Goal: Share content

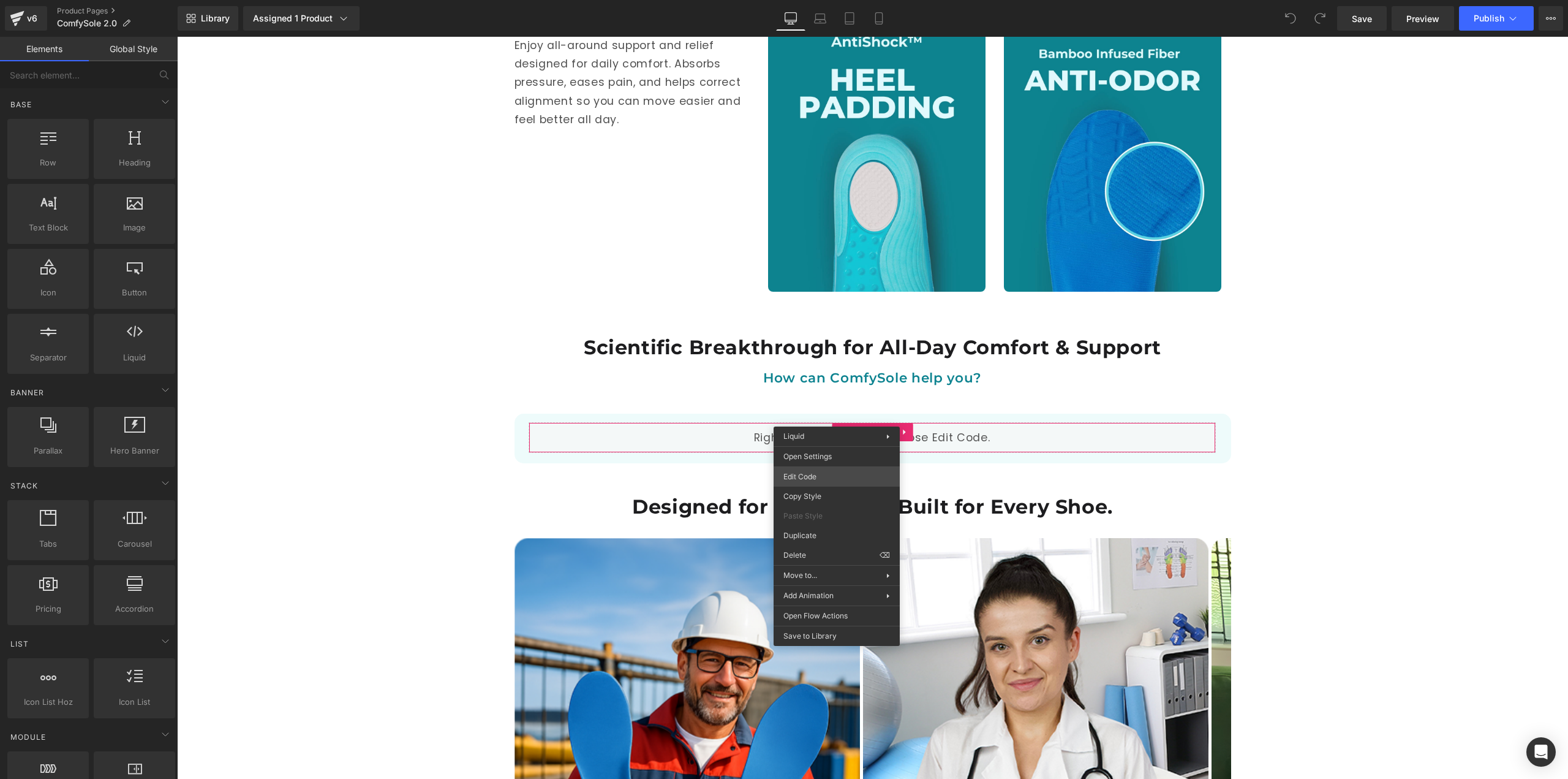
click at [835, 0] on div "You are previewing how the will restyle your page. You can not edit Elements in…" at bounding box center [784, 0] width 1568 height 0
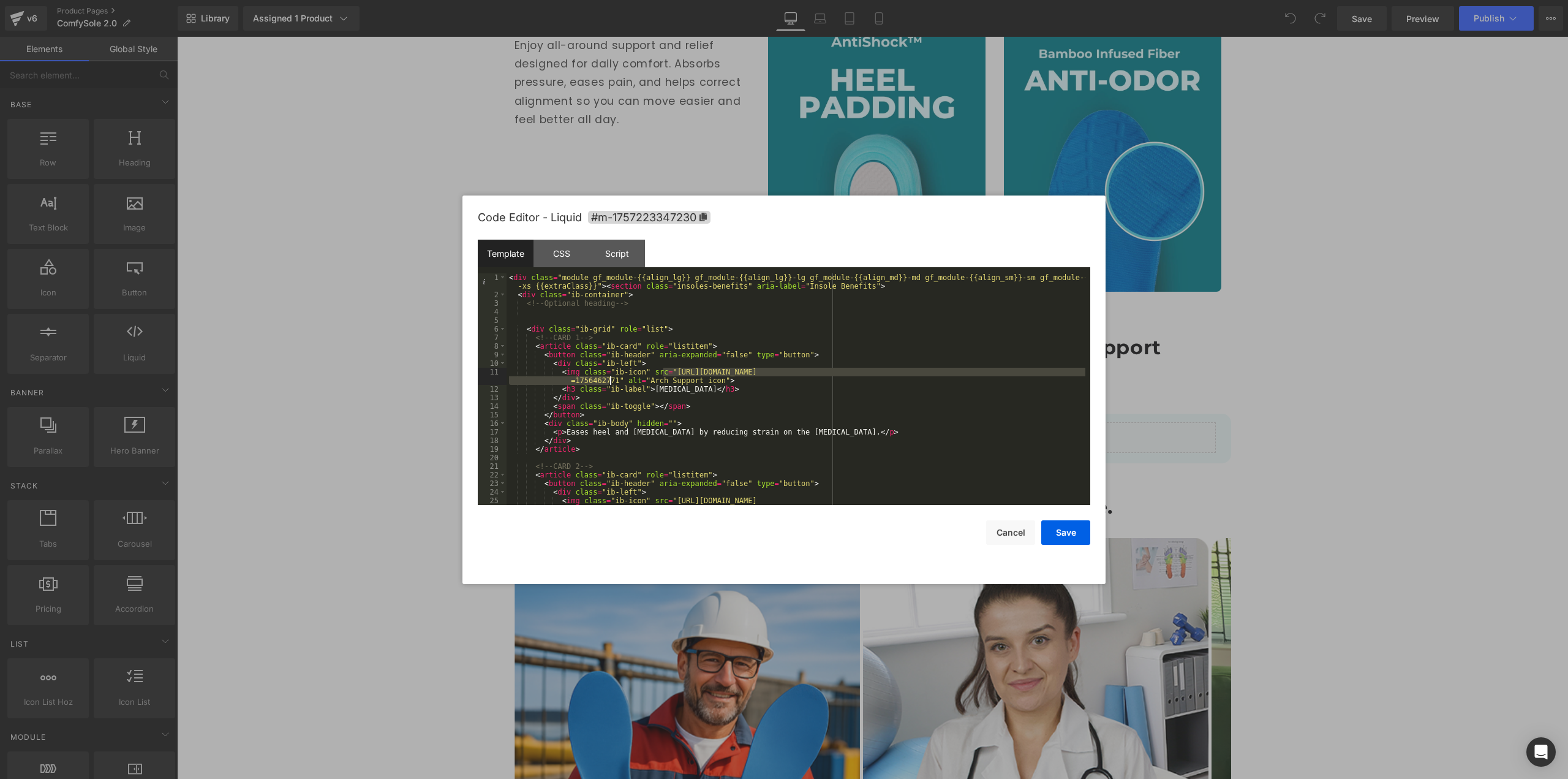
drag, startPoint x: 662, startPoint y: 370, endPoint x: 609, endPoint y: 379, distance: 53.8
click at [609, 379] on div "< div class = "module gf_module-{{align_lg}} gf_module-{{align_lg}}-lg gf_modul…" at bounding box center [796, 406] width 579 height 266
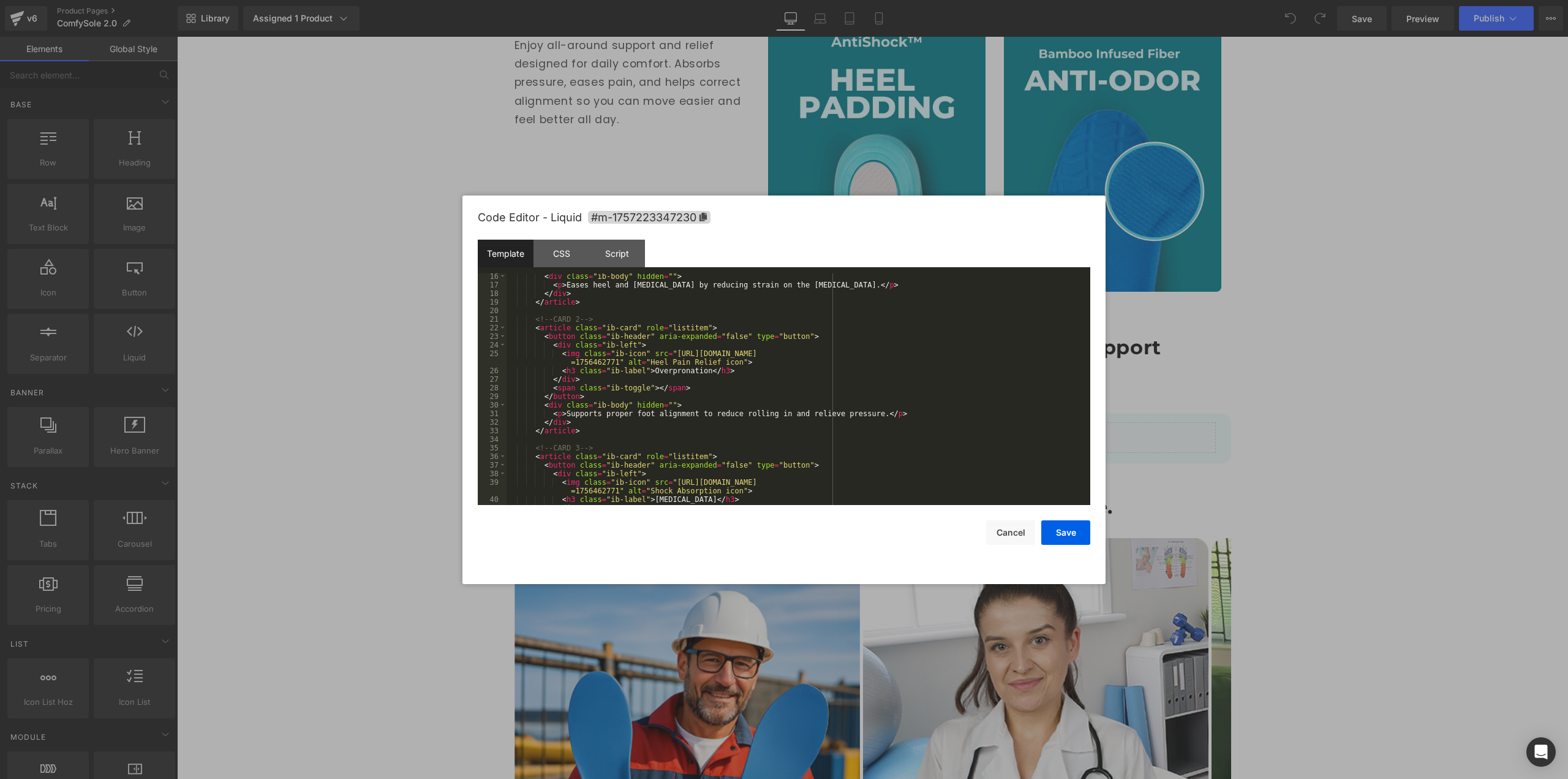
scroll to position [147, 0]
drag, startPoint x: 663, startPoint y: 355, endPoint x: 607, endPoint y: 395, distance: 68.8
click at [608, 362] on div "< div class = "ib-body" hidden = "" > < p > Eases heel and [MEDICAL_DATA] by re…" at bounding box center [796, 396] width 579 height 249
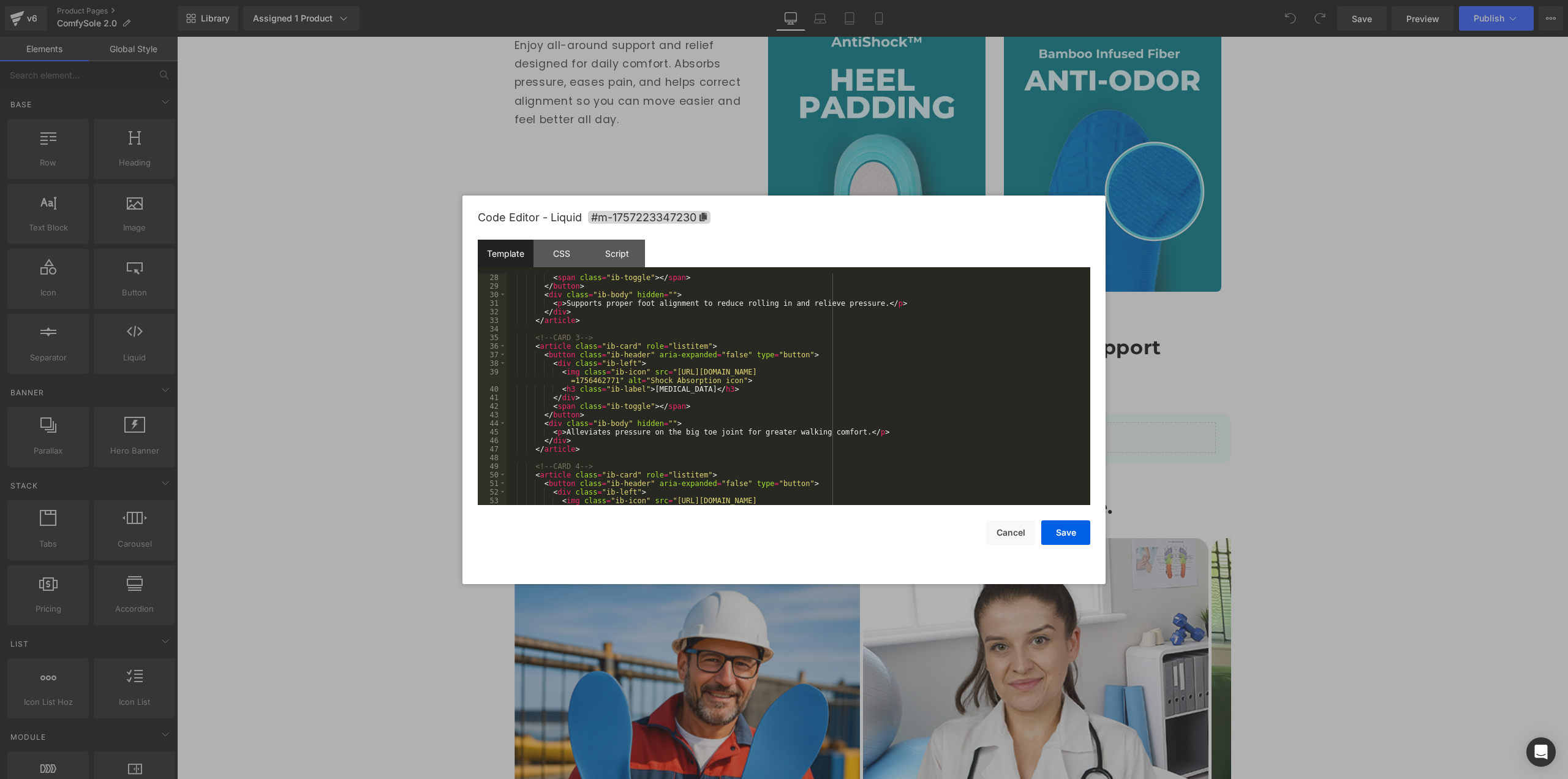
scroll to position [294, 0]
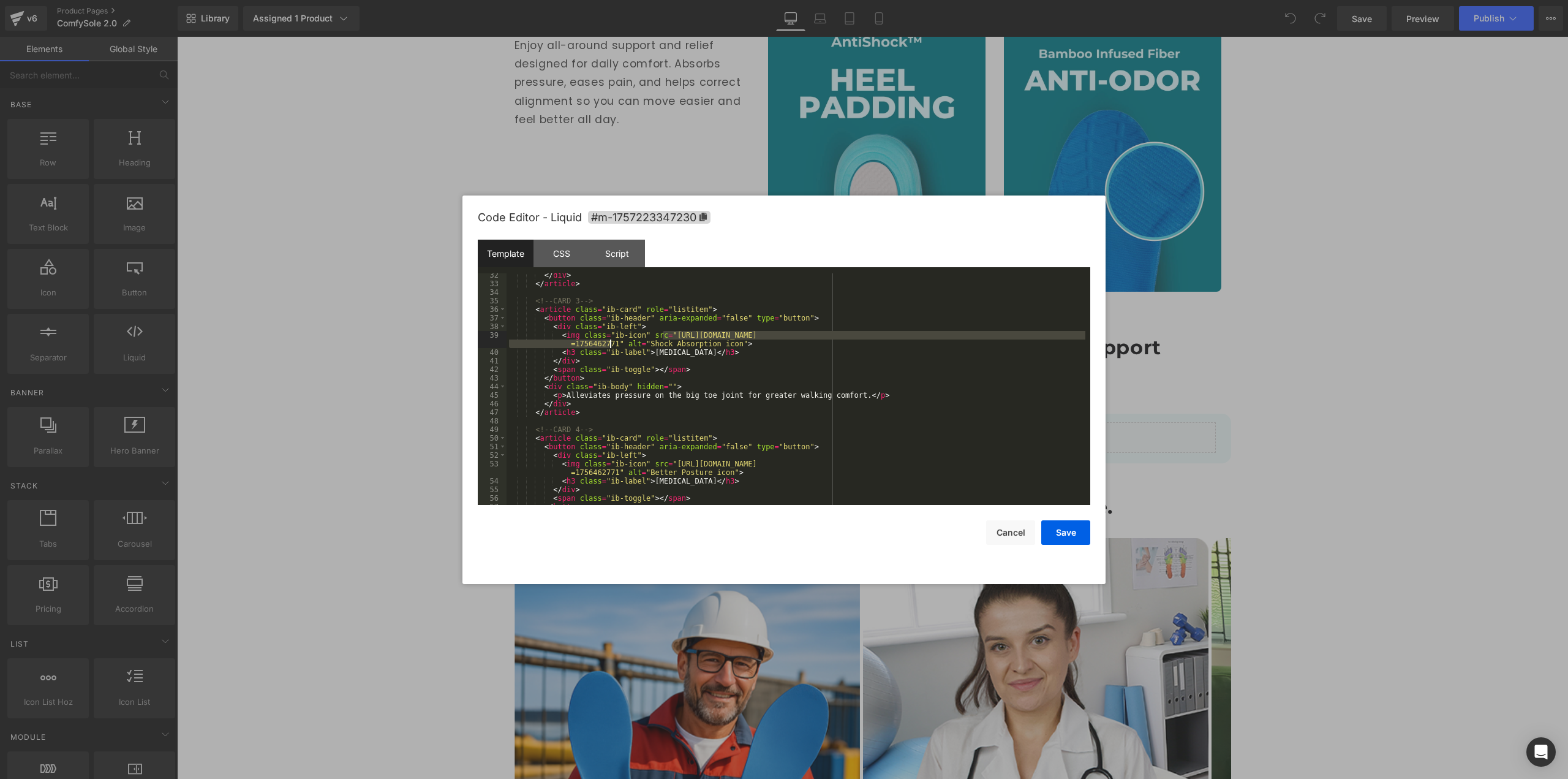
drag, startPoint x: 661, startPoint y: 332, endPoint x: 610, endPoint y: 343, distance: 52.2
click at [610, 343] on div "</ div > </ article > <!-- CARD 3 --> < article class = "ib-card" role = "listi…" at bounding box center [796, 395] width 579 height 249
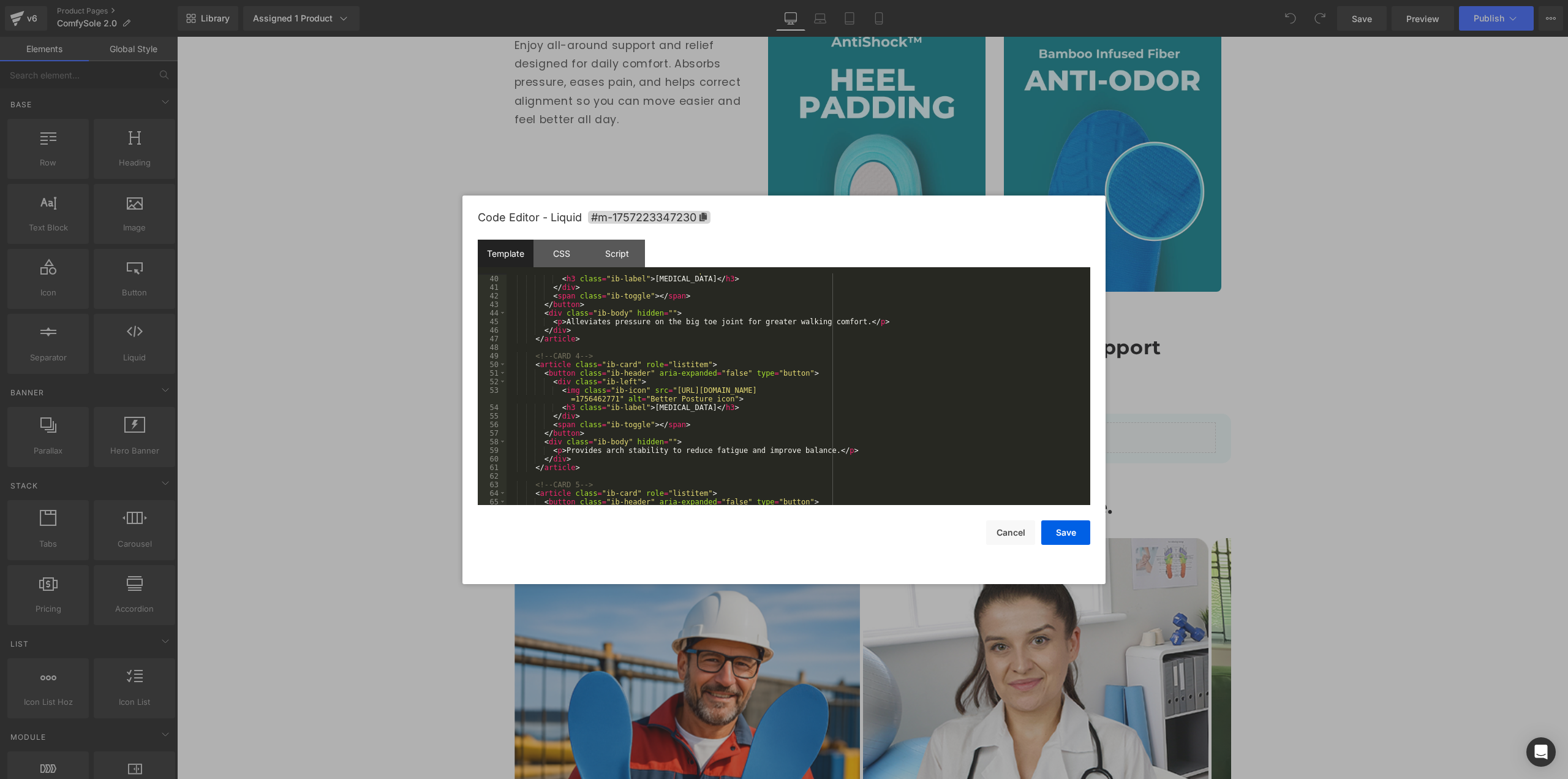
scroll to position [405, 0]
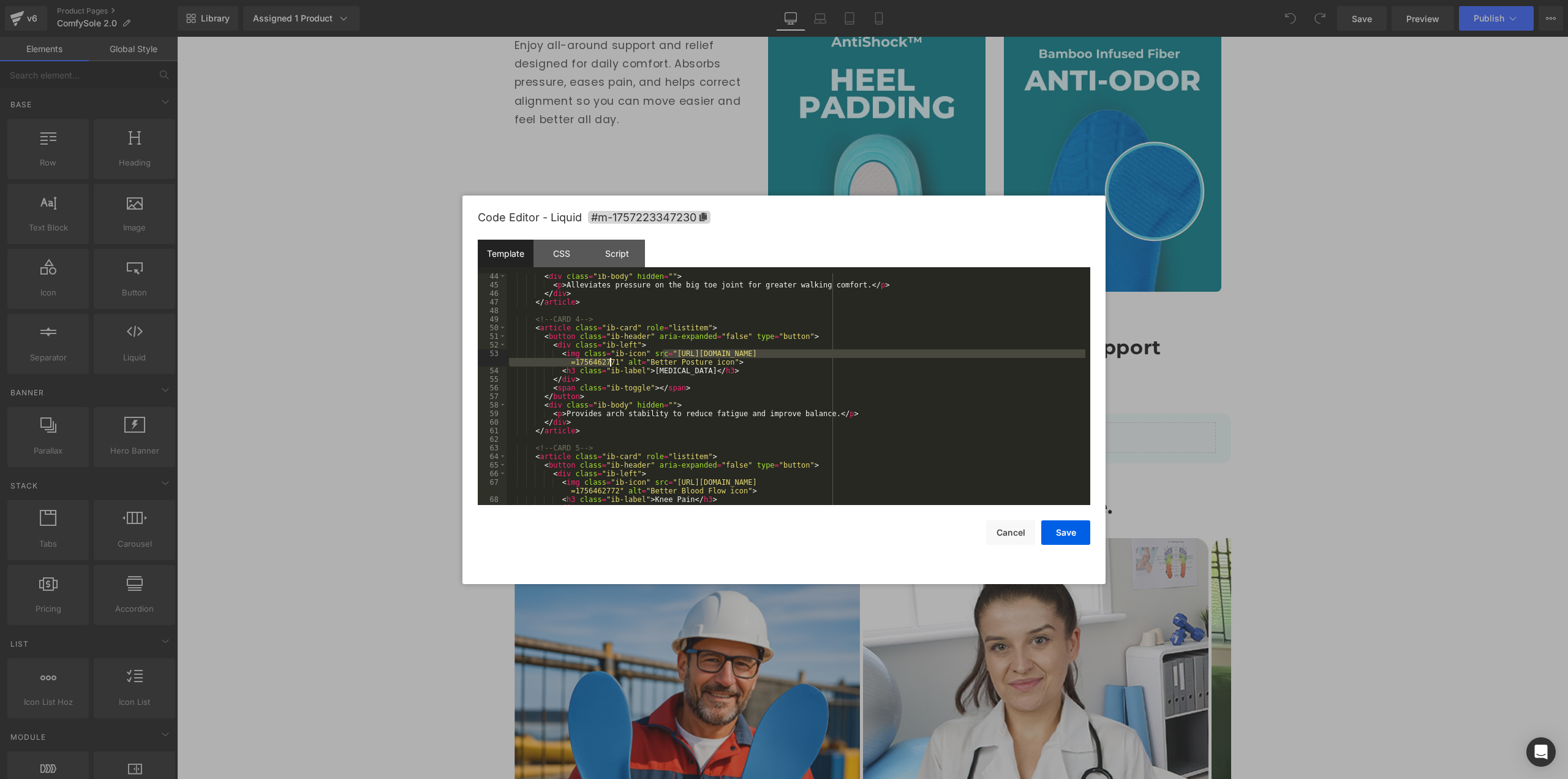
drag, startPoint x: 664, startPoint y: 353, endPoint x: 609, endPoint y: 360, distance: 55.4
click at [609, 360] on div "< div class = "ib-body" hidden = "" > < p > Alleviates pressure on the big toe …" at bounding box center [796, 396] width 579 height 249
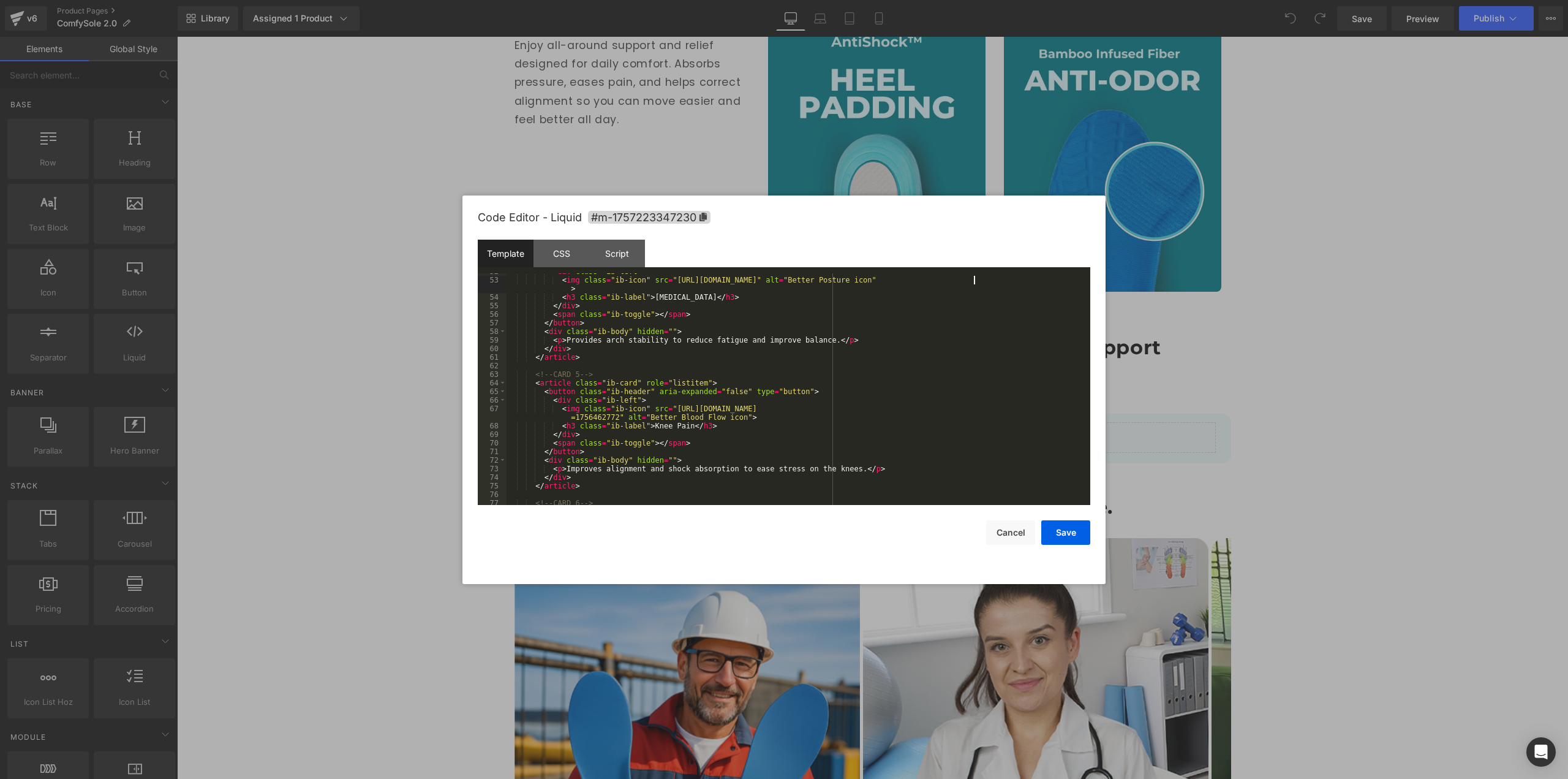
scroll to position [515, 0]
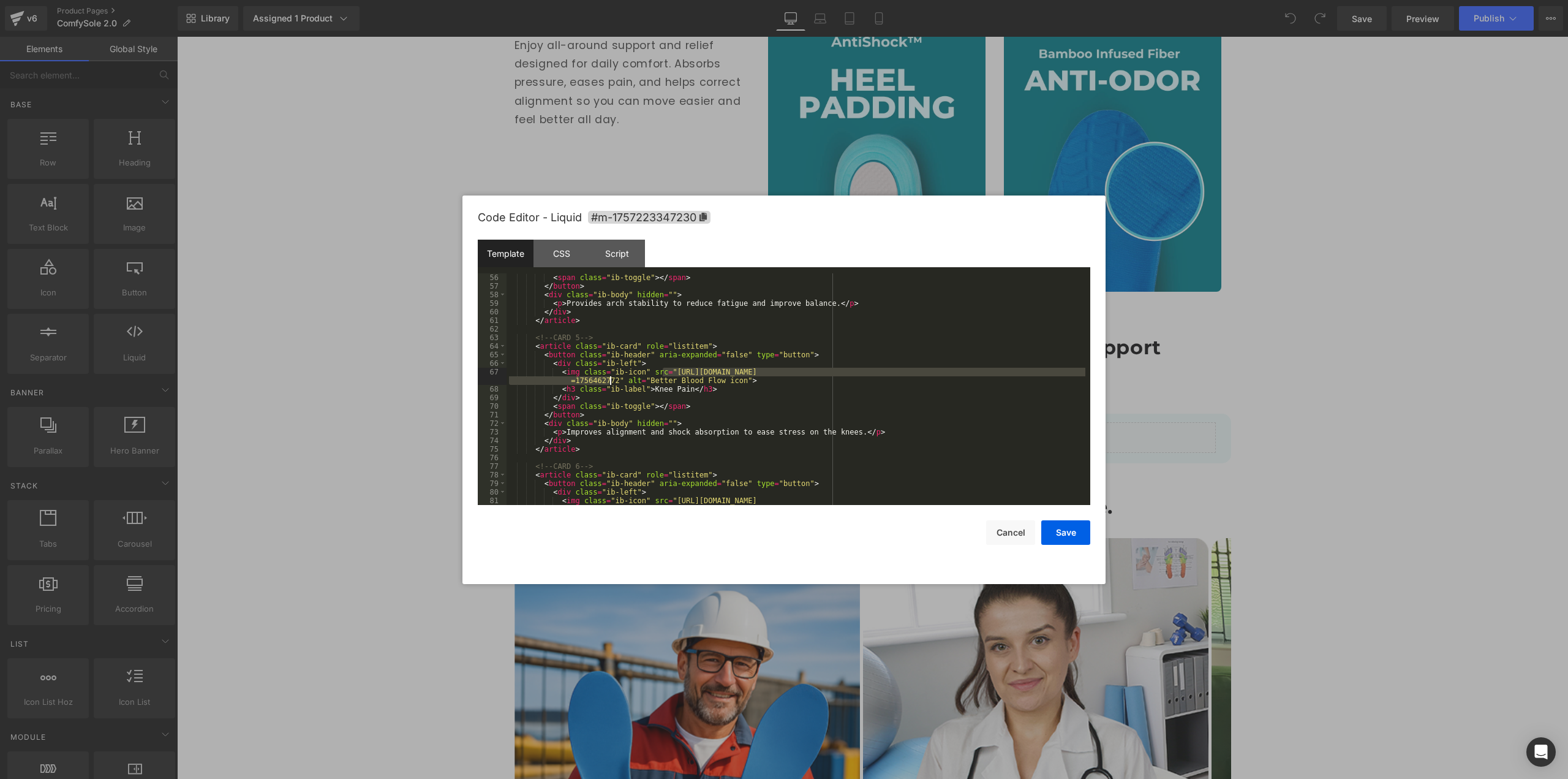
drag, startPoint x: 661, startPoint y: 371, endPoint x: 610, endPoint y: 379, distance: 51.6
click at [610, 379] on div "< span class = "ib-toggle" > </ span > </ button > < div class = "ib-body" hidd…" at bounding box center [796, 402] width 579 height 257
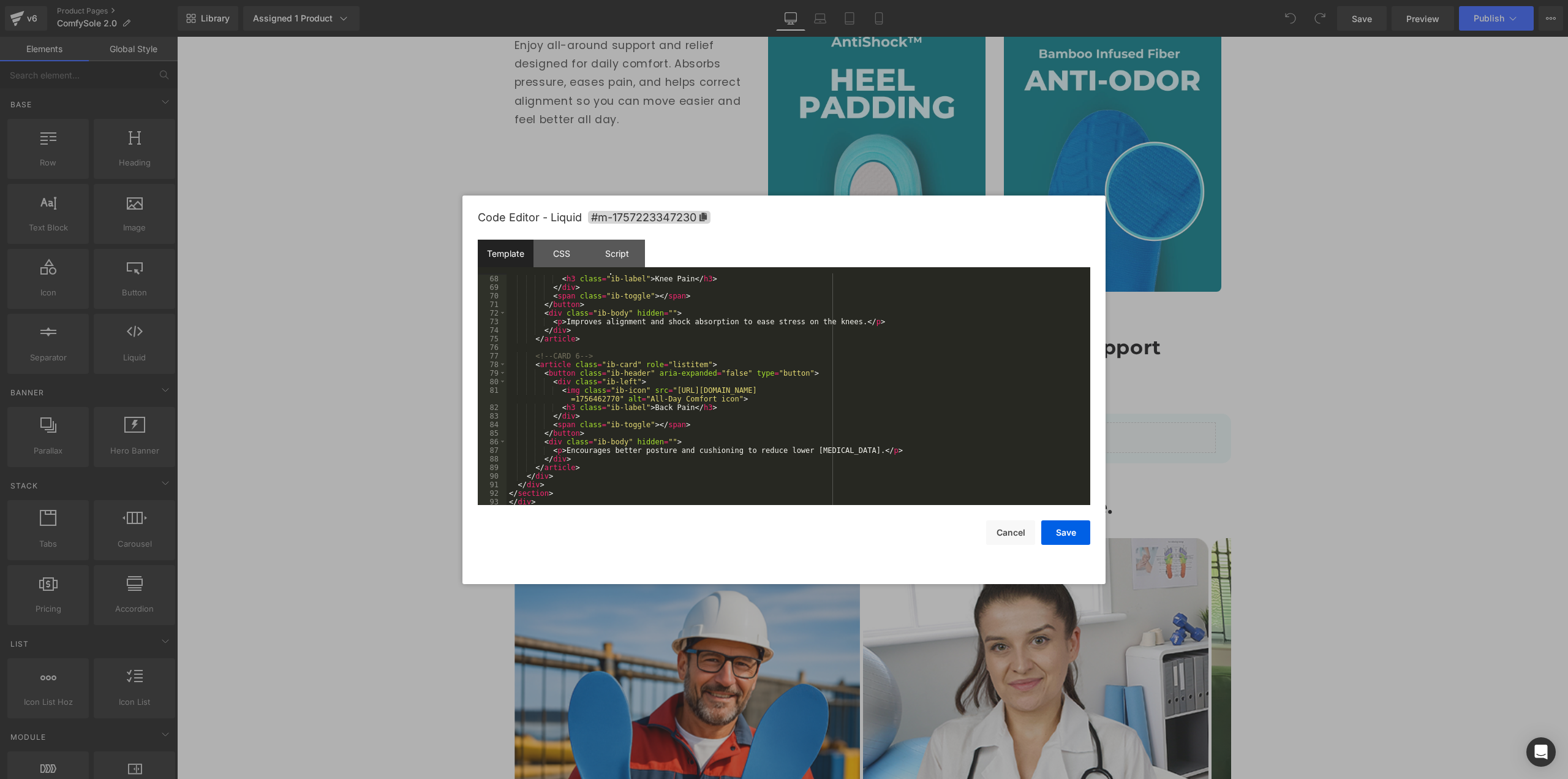
scroll to position [627, 0]
drag, startPoint x: 664, startPoint y: 386, endPoint x: 610, endPoint y: 401, distance: 56.0
click at [610, 401] on div "< h3 class = "ib-label" > Knee Pain </ h3 > </ div > < span class = "ib-toggle"…" at bounding box center [796, 398] width 579 height 249
click at [1062, 533] on button "Save" at bounding box center [1066, 532] width 49 height 25
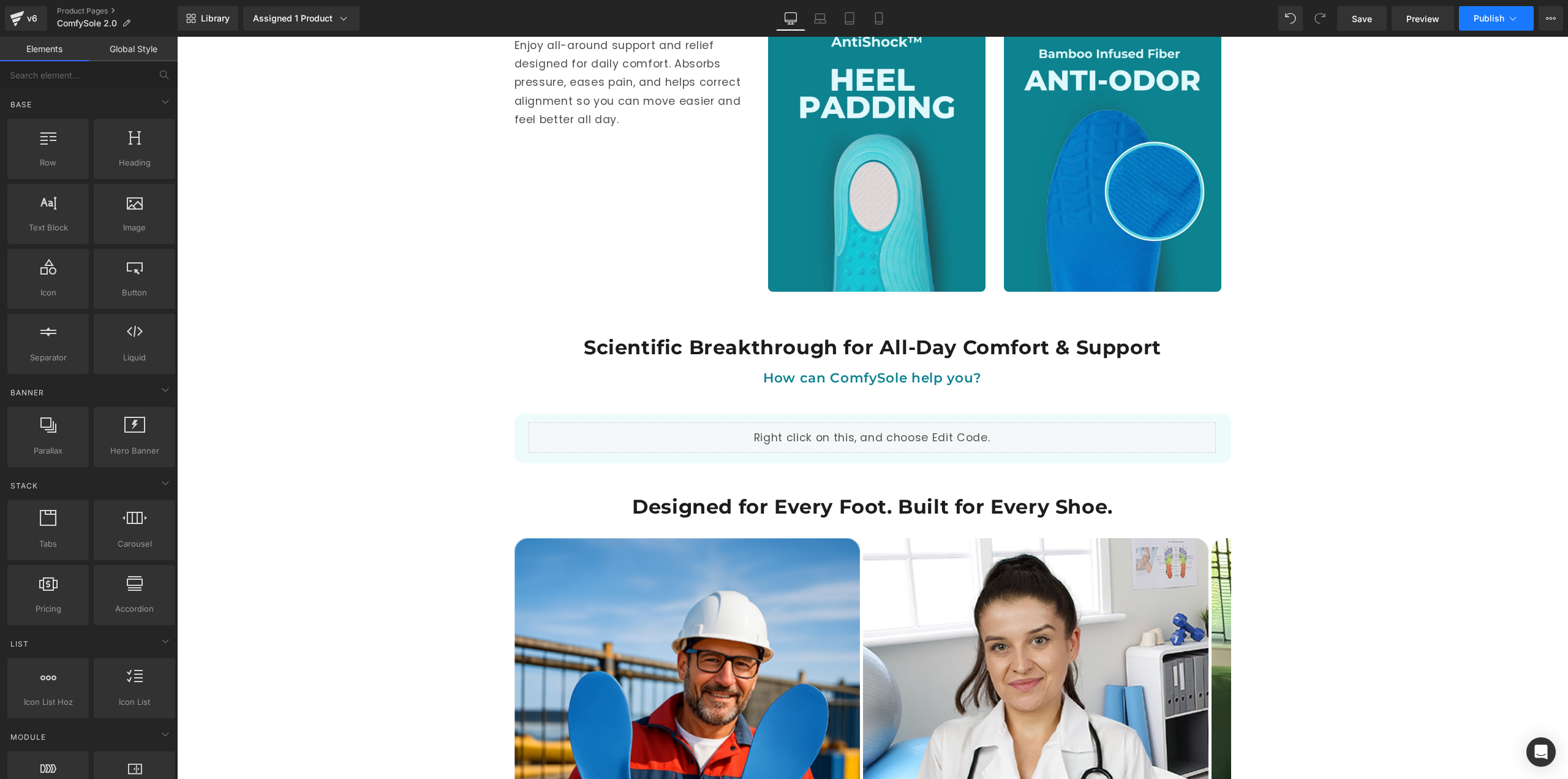
click at [1496, 27] on button "Publish" at bounding box center [1496, 18] width 74 height 25
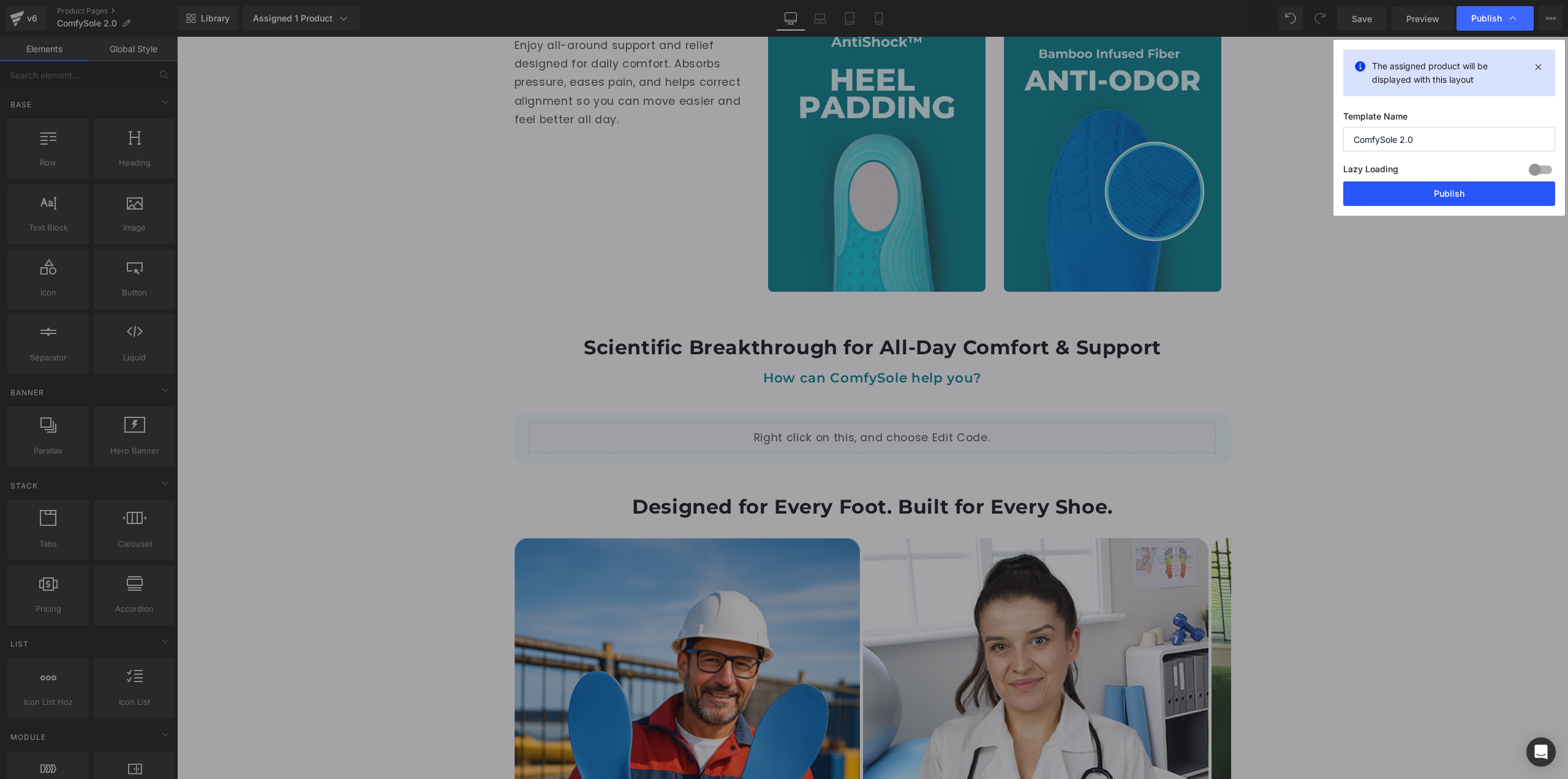
drag, startPoint x: 1440, startPoint y: 190, endPoint x: 1260, endPoint y: 164, distance: 181.9
click at [1440, 190] on button "Publish" at bounding box center [1449, 193] width 212 height 25
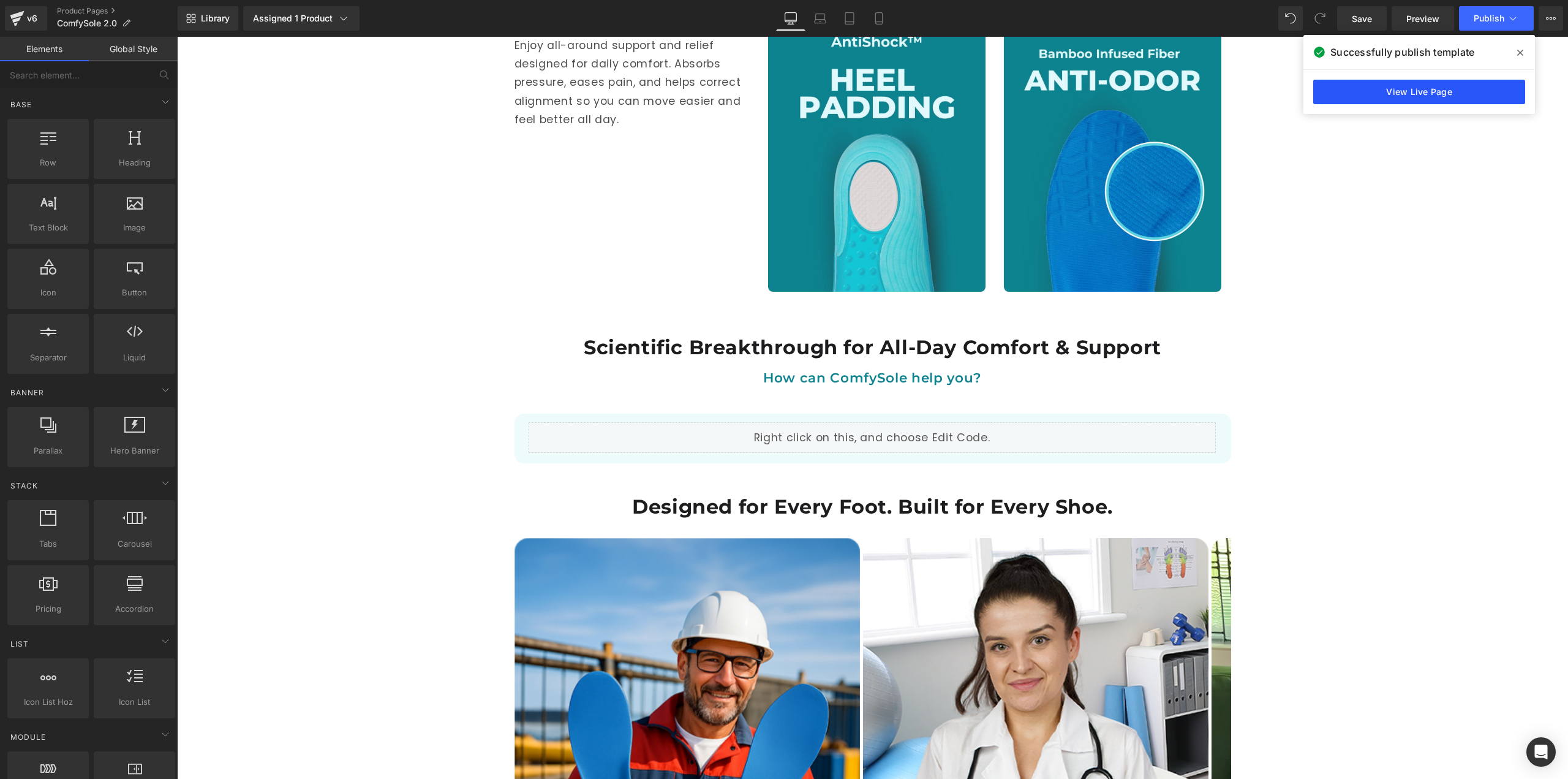
click at [1468, 95] on link "View Live Page" at bounding box center [1419, 91] width 212 height 25
click at [34, 18] on div "v6" at bounding box center [32, 18] width 15 height 16
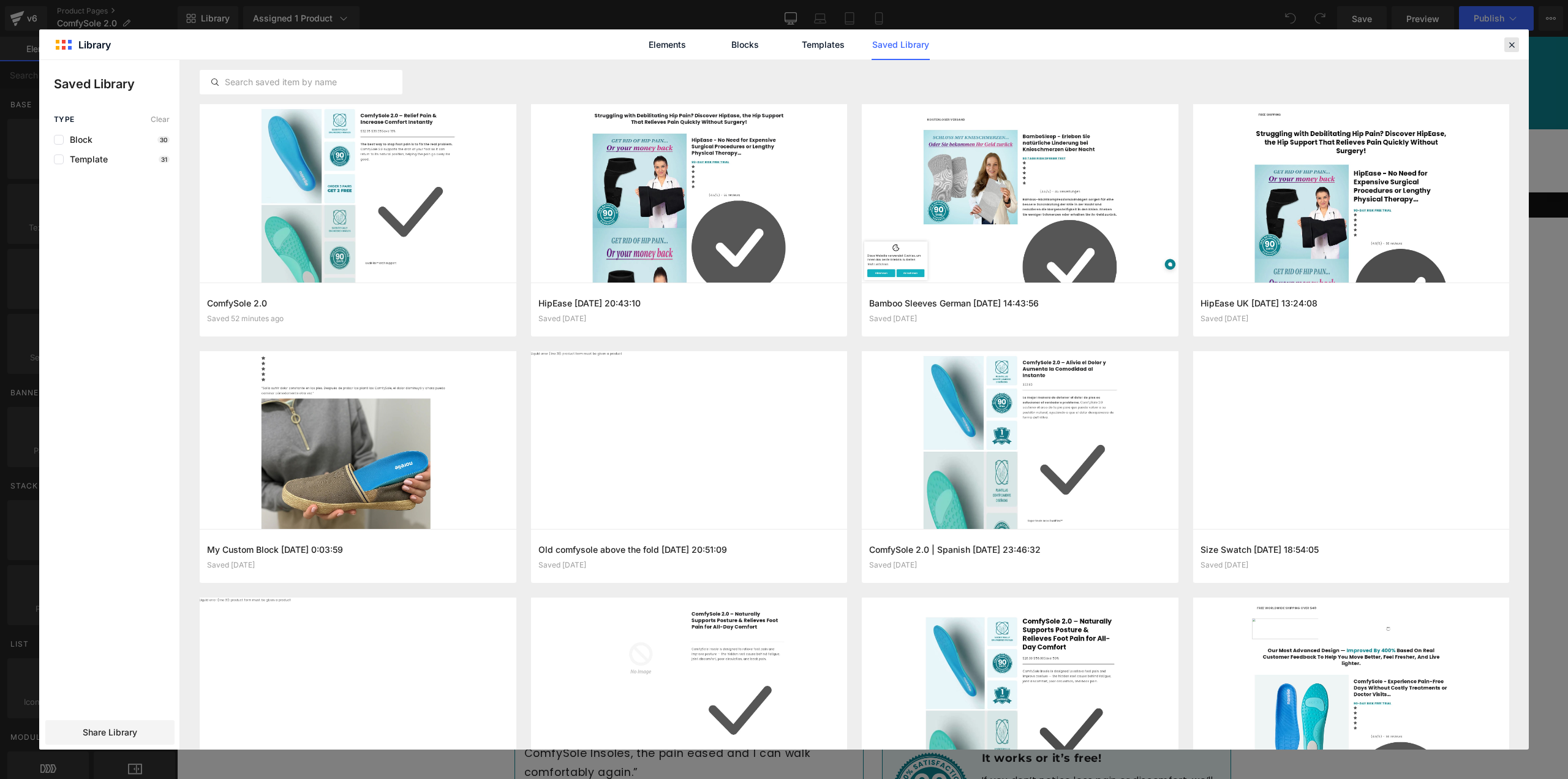
click at [1506, 41] on icon at bounding box center [1512, 45] width 11 height 11
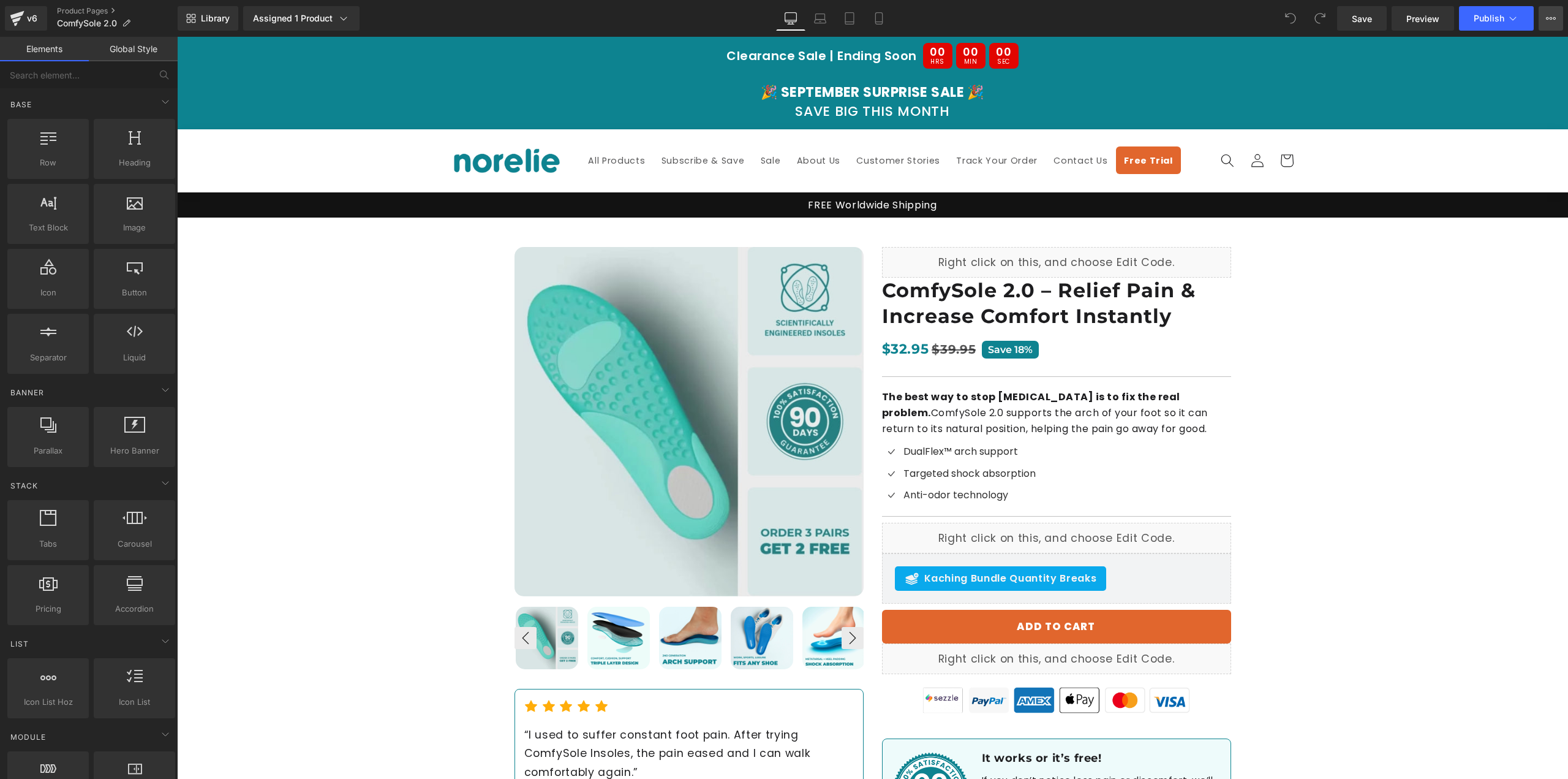
click at [1557, 15] on button "View Live Page View with current Template Save Template to Library Schedule Pub…" at bounding box center [1551, 18] width 25 height 25
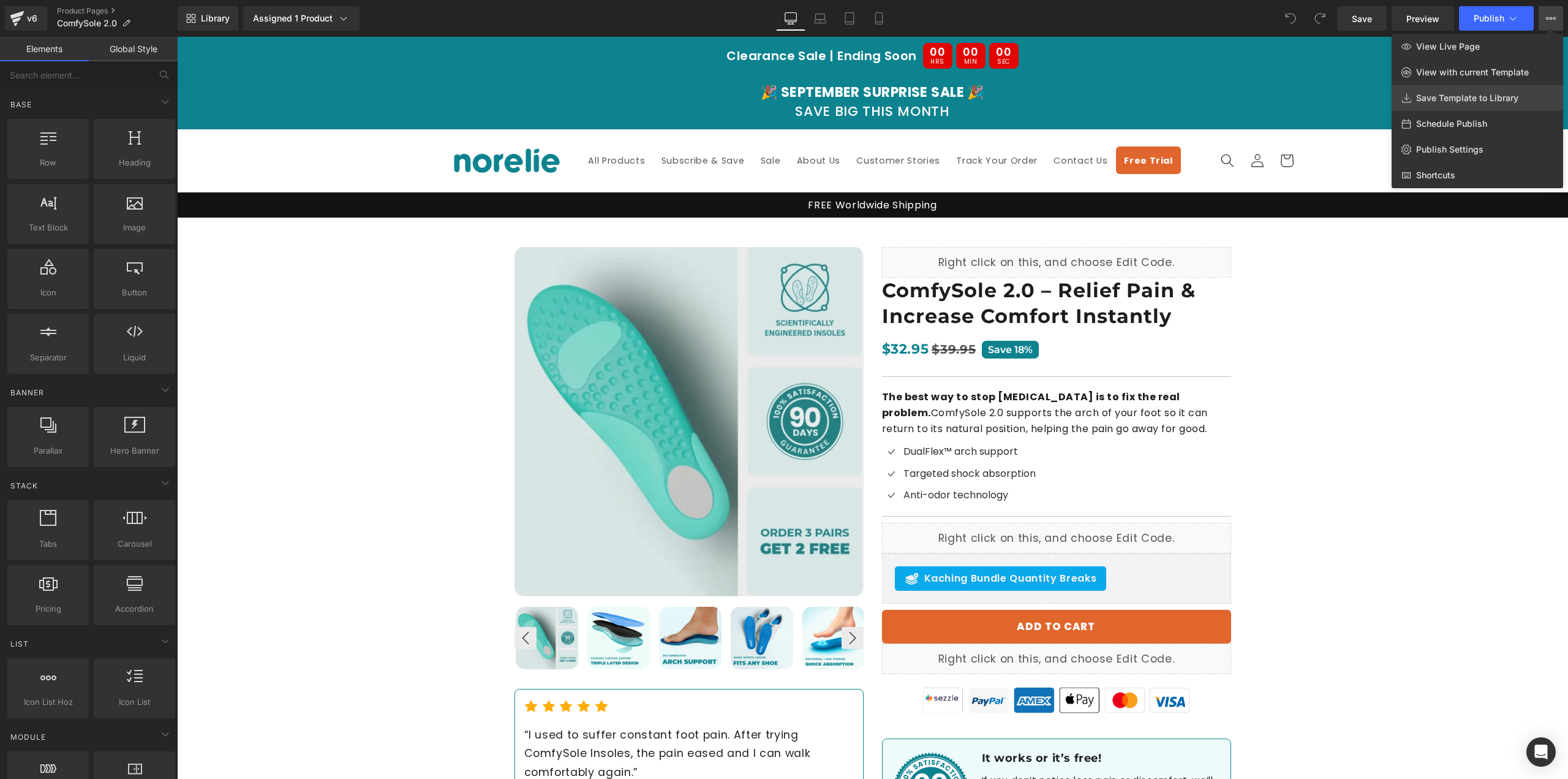
click at [1475, 100] on span "Save Template to Library" at bounding box center [1468, 98] width 103 height 11
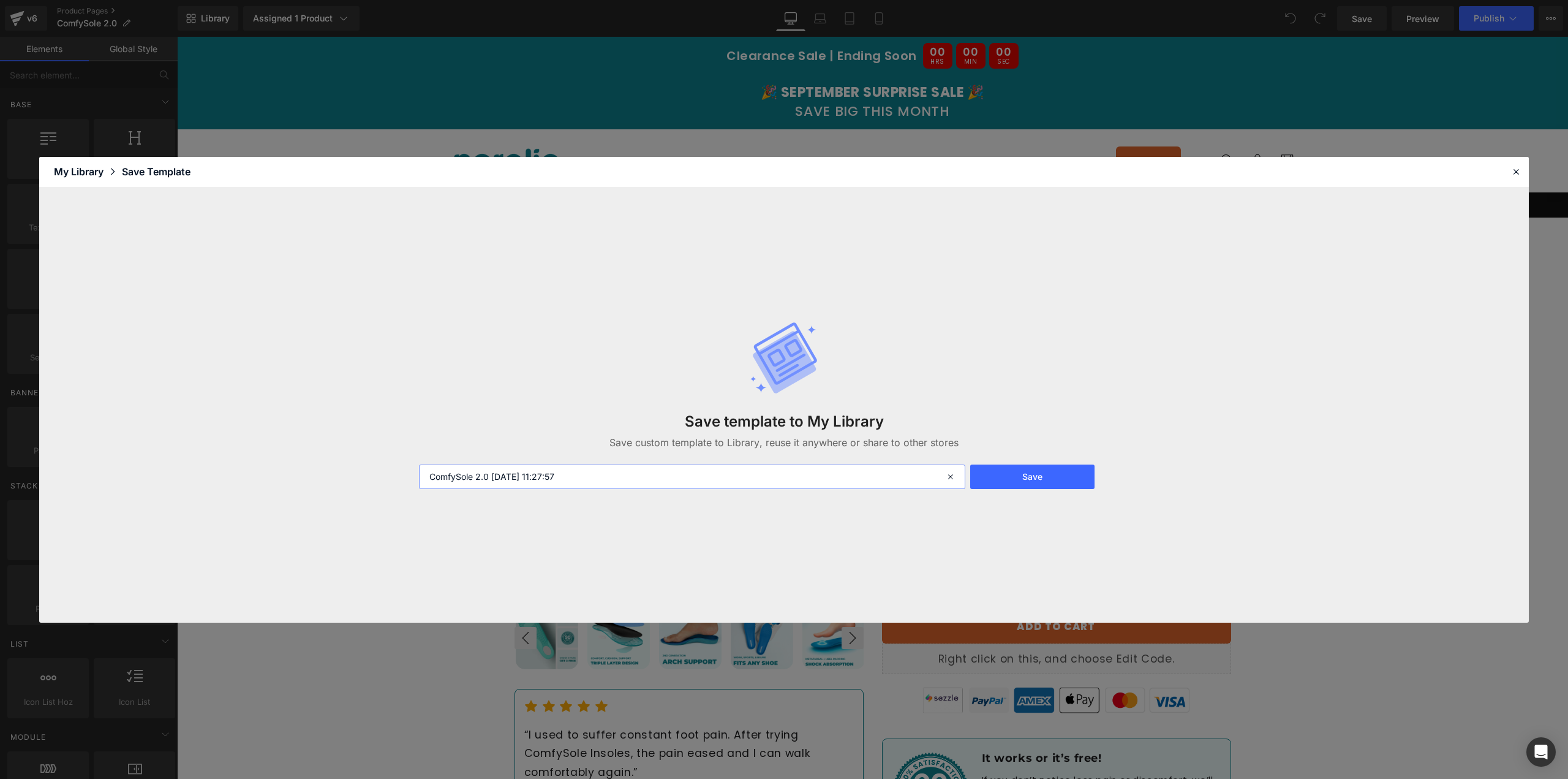
click at [580, 481] on input "ComfySole 2.0 2025-09-07 11:27:57" at bounding box center [692, 476] width 546 height 25
drag, startPoint x: 490, startPoint y: 478, endPoint x: 596, endPoint y: 476, distance: 106.0
click at [596, 476] on input "ComfySole 2.0 2025-09-07 11:27:57" at bounding box center [692, 476] width 546 height 25
type input "ComfySole 2.0 DE"
click at [1040, 478] on button "Save" at bounding box center [1032, 476] width 124 height 25
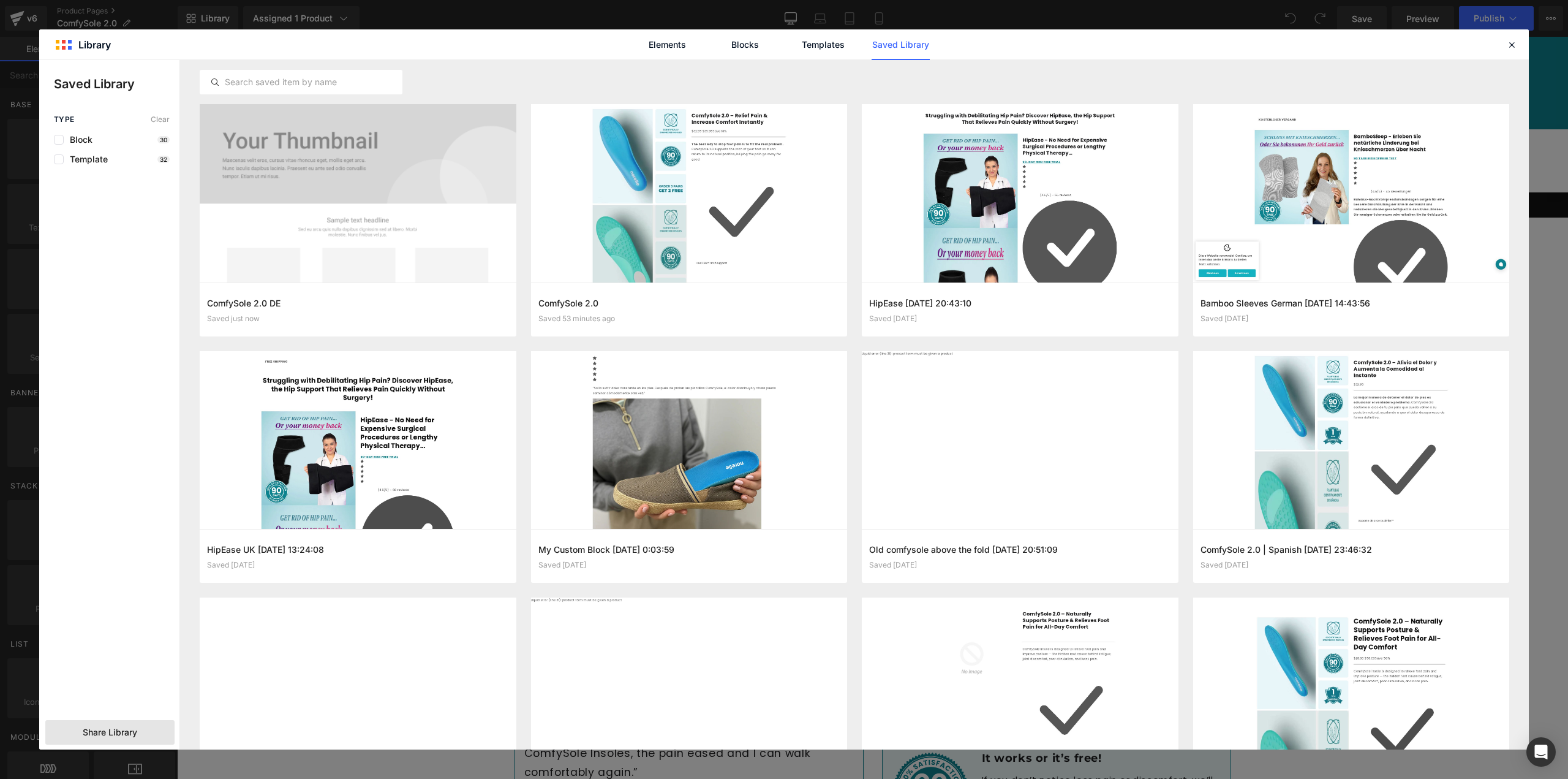
click at [90, 735] on span "Share Library" at bounding box center [110, 732] width 55 height 12
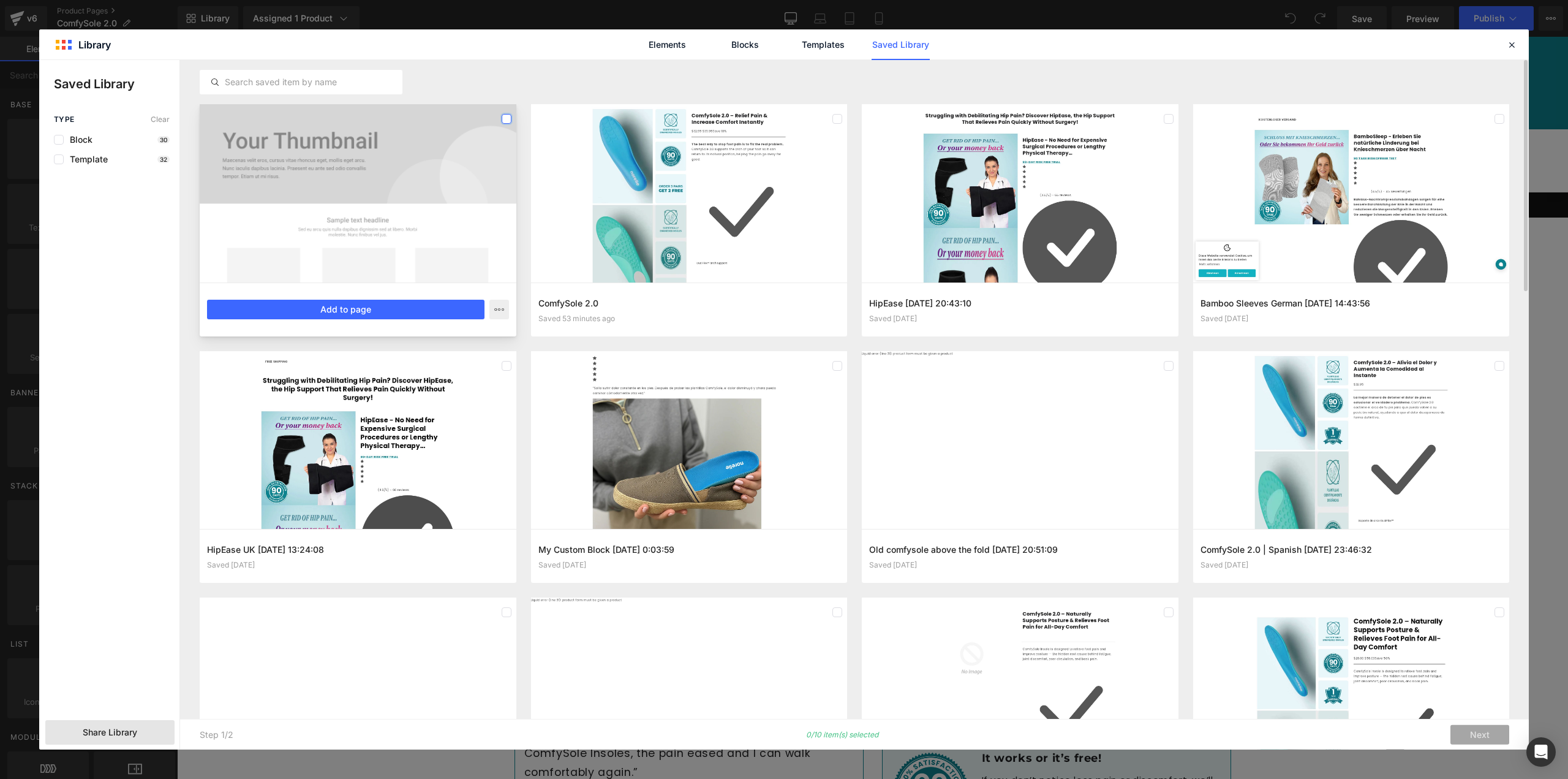
click at [506, 117] on label at bounding box center [507, 119] width 10 height 10
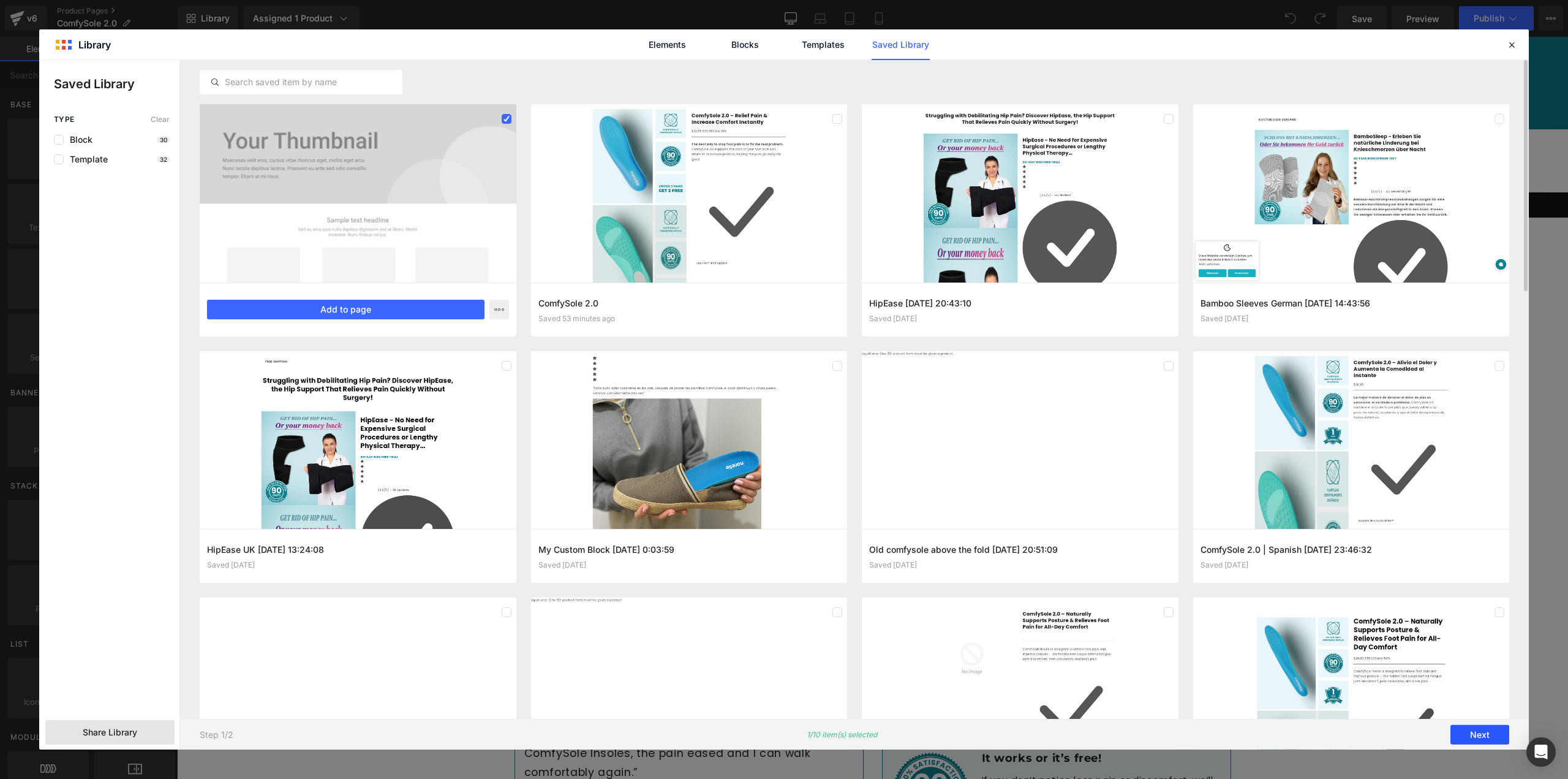
click at [1487, 728] on button "Next" at bounding box center [1480, 735] width 59 height 20
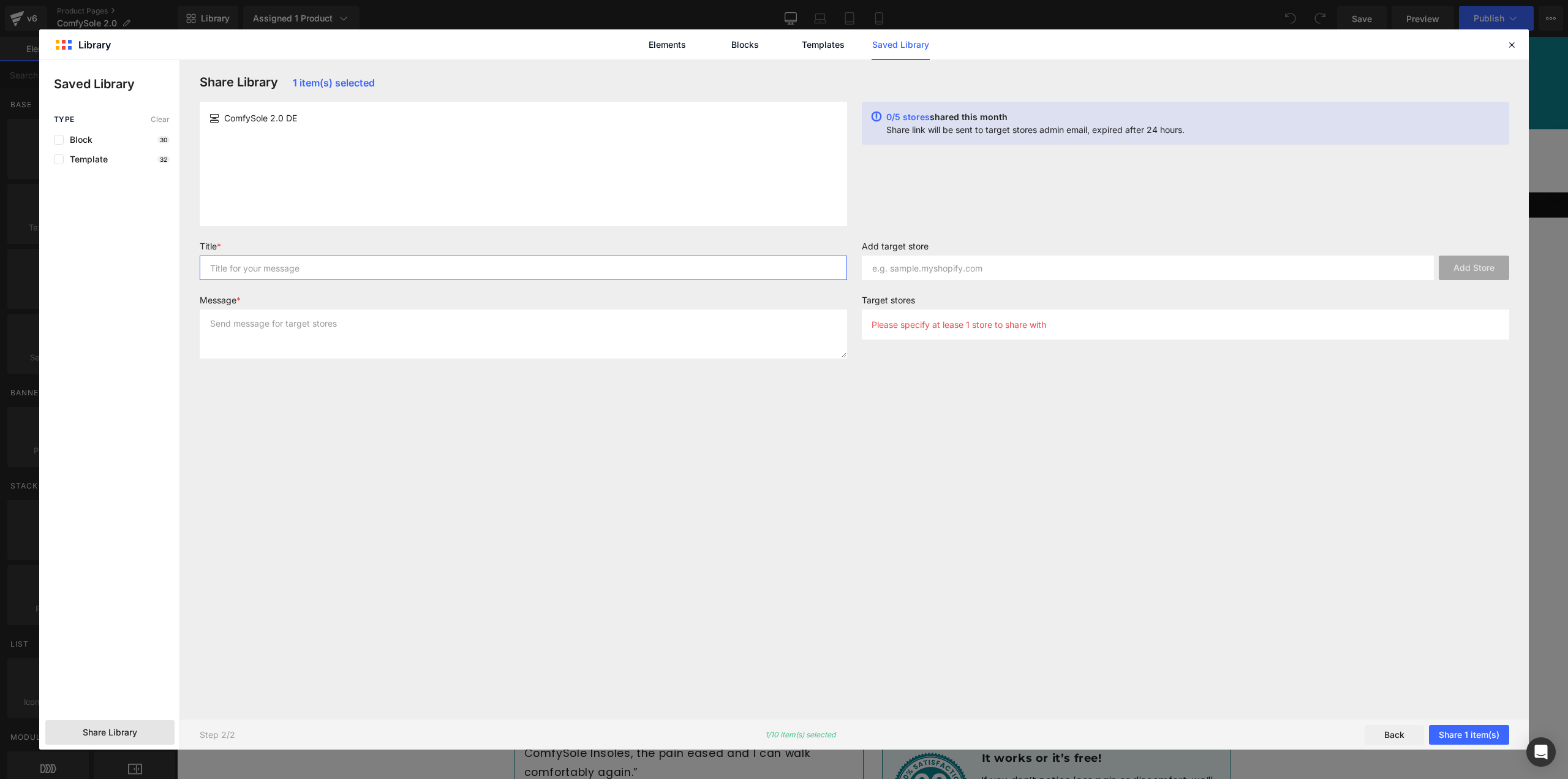
click at [340, 275] on input "text" at bounding box center [523, 268] width 647 height 25
type input "ComfySole 2.0 DE"
click at [228, 337] on textarea at bounding box center [523, 334] width 647 height 49
type textarea "Sharing"
click at [1008, 267] on input "text" at bounding box center [1148, 268] width 572 height 25
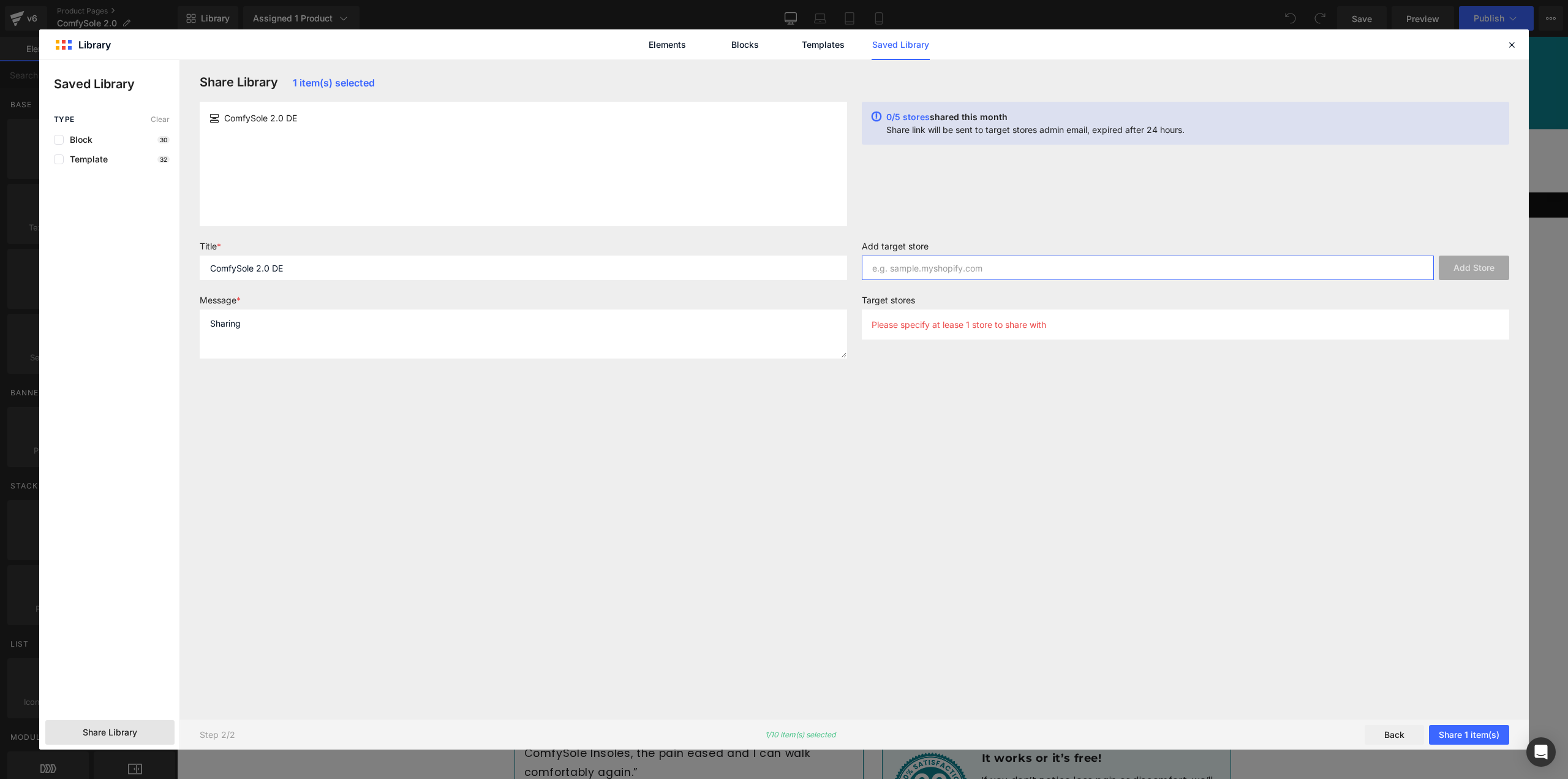
paste input "78df67-2.myshopify.com"
type input "78df67-2.myshopify.com"
click at [1501, 268] on button "Add Store" at bounding box center [1474, 268] width 70 height 25
click at [1476, 733] on button "Share 1 item(s)" at bounding box center [1469, 735] width 80 height 20
